Goal: Information Seeking & Learning: Find specific fact

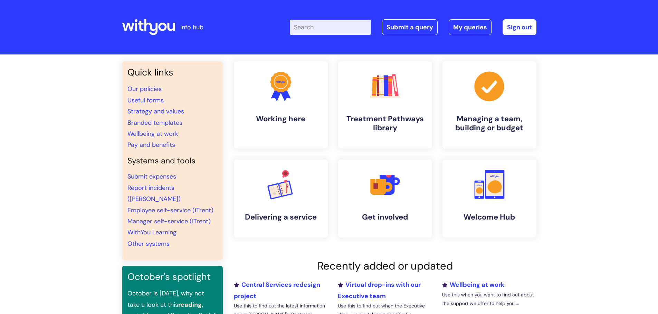
click at [331, 26] on input "Enter your search term here..." at bounding box center [330, 27] width 81 height 15
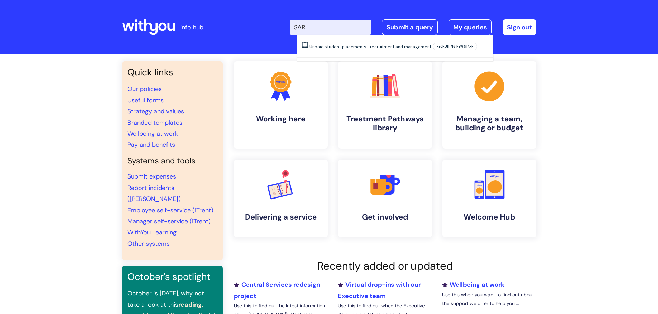
type input "SAR"
click button "Search" at bounding box center [0, 0] width 0 height 0
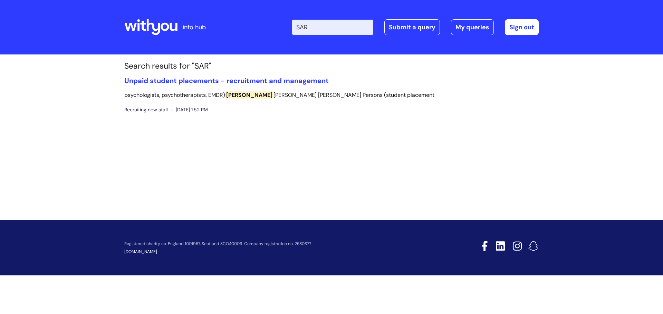
click at [329, 28] on input "SAR" at bounding box center [332, 27] width 81 height 15
click at [343, 26] on input "SAR meeting" at bounding box center [330, 27] width 81 height 15
type input "SAR meeting"
click button "Search" at bounding box center [0, 0] width 0 height 0
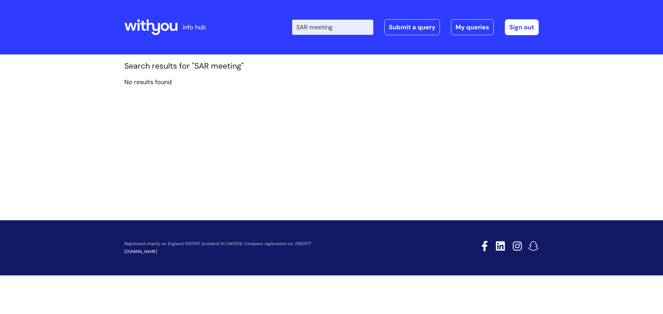
drag, startPoint x: 0, startPoint y: 0, endPoint x: 295, endPoint y: 28, distance: 296.8
click at [295, 28] on div "Enter your search term here... SAR meeting Search Submit a query My queries Wel…" at bounding box center [382, 27] width 311 height 41
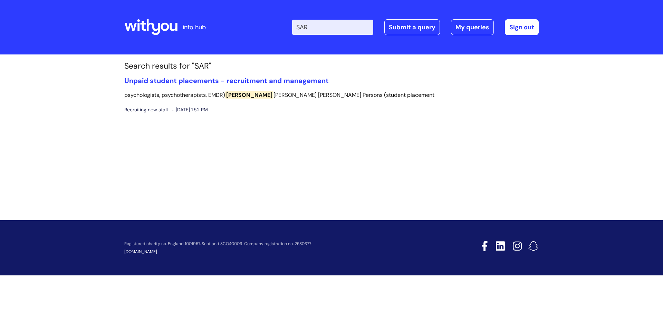
click at [168, 23] on icon at bounding box center [150, 27] width 53 height 17
